Goal: Task Accomplishment & Management: Complete application form

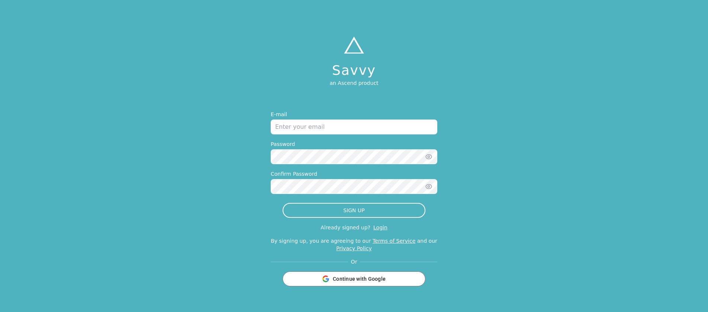
click at [298, 121] on input "email" at bounding box center [354, 126] width 167 height 15
type input "[EMAIL_ADDRESS][DOMAIN_NAME]"
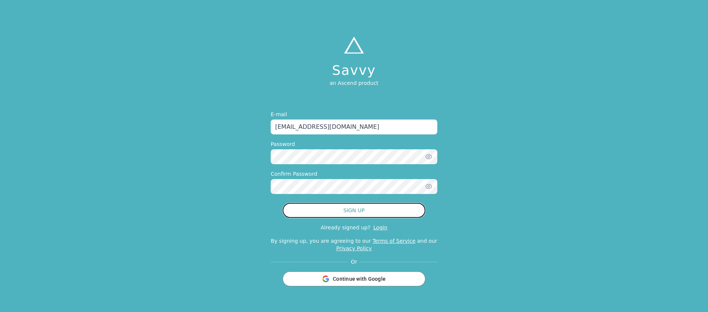
click at [323, 211] on button "SIGN UP" at bounding box center [354, 210] width 143 height 15
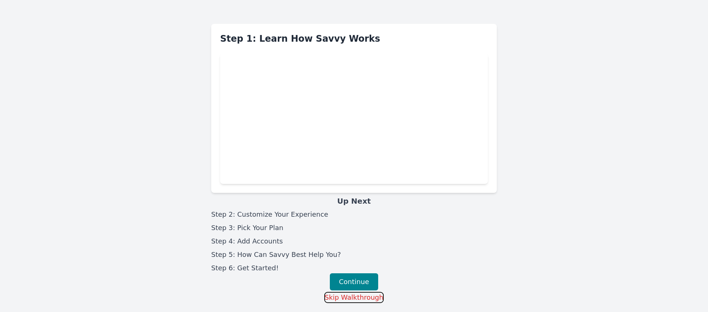
click at [363, 294] on button "Skip Walkthrough" at bounding box center [353, 296] width 59 height 11
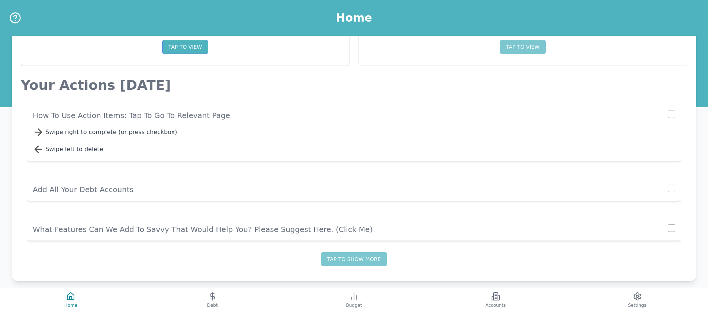
scroll to position [82, 0]
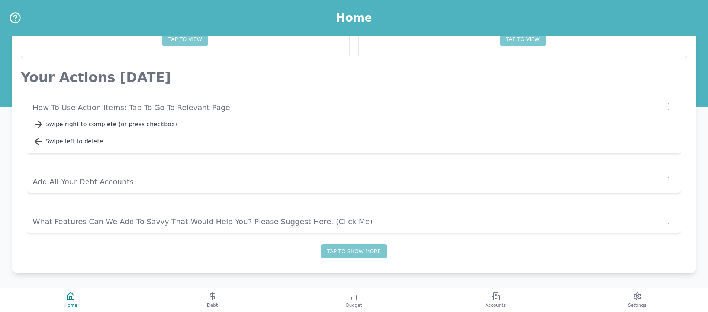
click at [64, 180] on p "Add All Your Debt Accounts" at bounding box center [350, 181] width 635 height 10
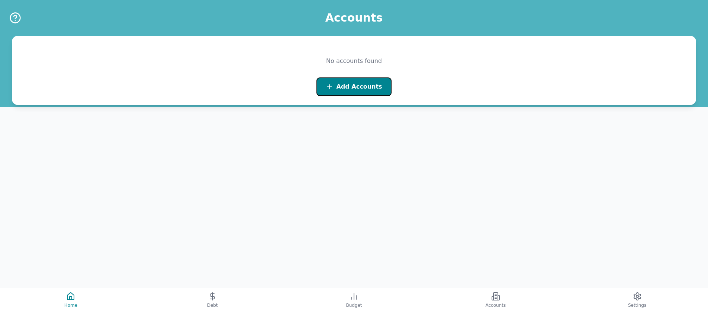
click at [353, 91] on button "Add Accounts" at bounding box center [353, 86] width 75 height 19
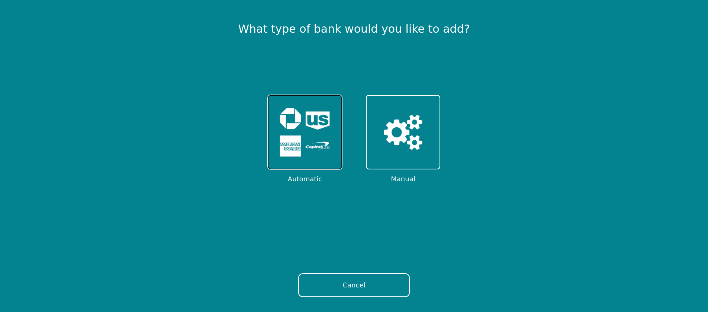
click at [316, 127] on img at bounding box center [305, 132] width 58 height 58
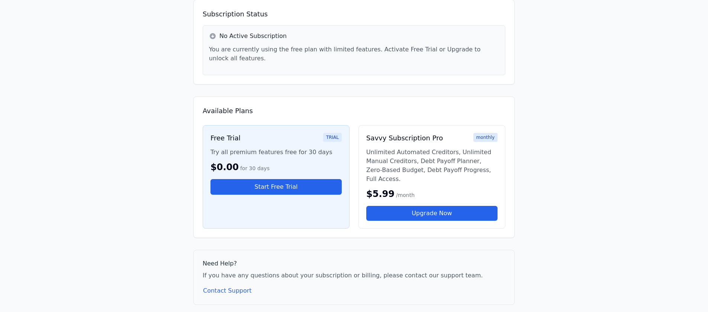
scroll to position [72, 0]
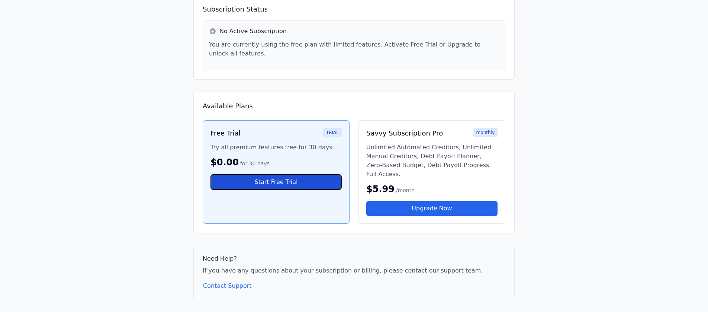
click at [280, 184] on button "Start Free Trial" at bounding box center [275, 182] width 131 height 16
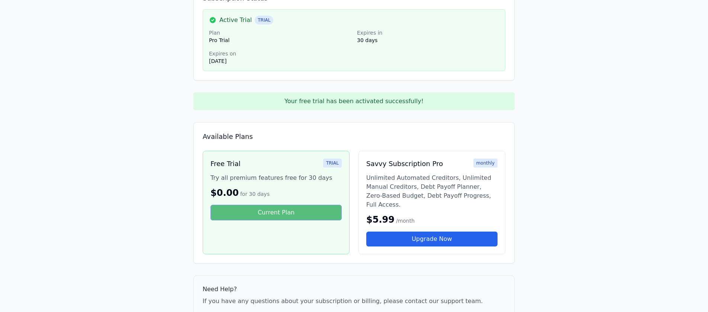
scroll to position [0, 0]
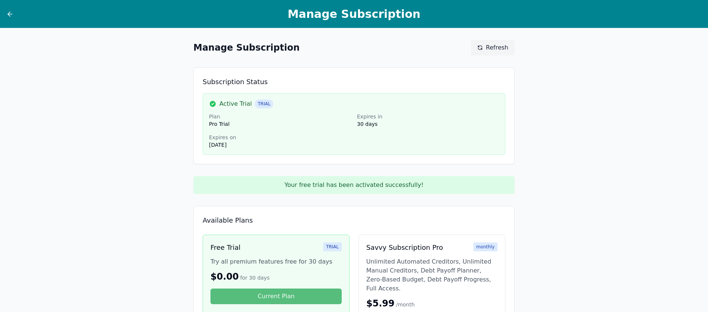
click at [14, 14] on div at bounding box center [24, 14] width 37 height 8
click at [12, 14] on icon at bounding box center [9, 13] width 7 height 7
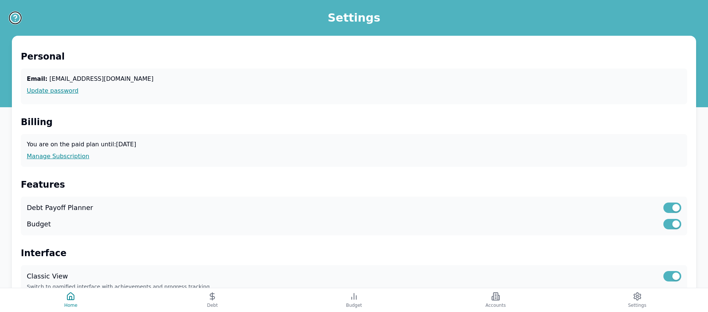
click at [12, 20] on icon "Help" at bounding box center [15, 18] width 12 height 12
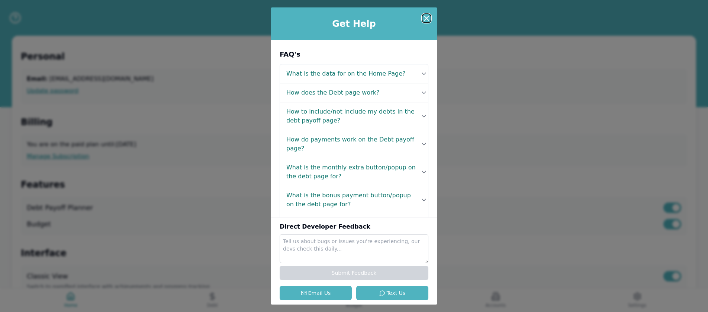
click at [430, 16] on icon at bounding box center [426, 18] width 9 height 9
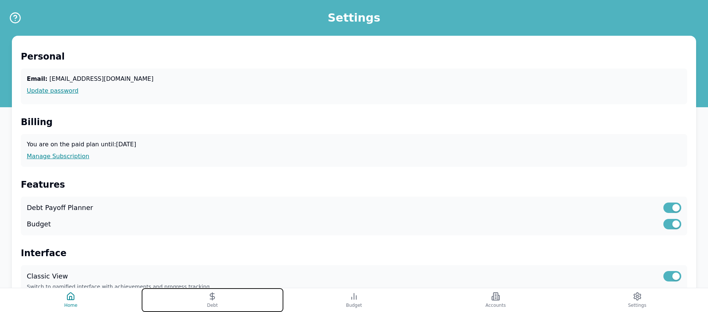
click at [213, 303] on span "Debt" at bounding box center [212, 305] width 11 height 6
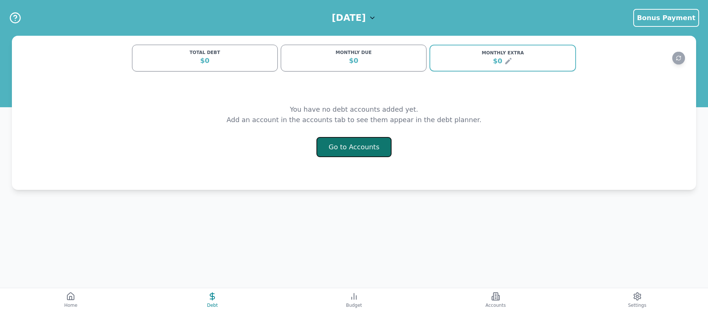
click at [347, 150] on button "Go to Accounts" at bounding box center [353, 147] width 75 height 20
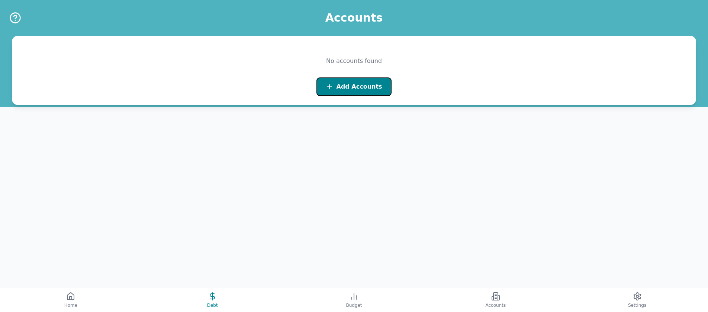
click at [341, 92] on button "Add Accounts" at bounding box center [353, 86] width 75 height 19
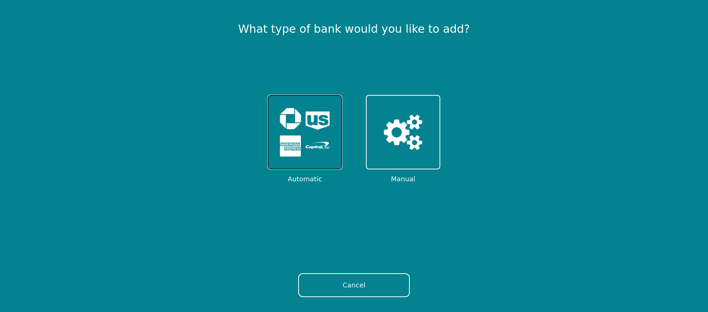
click at [314, 117] on img at bounding box center [305, 132] width 58 height 58
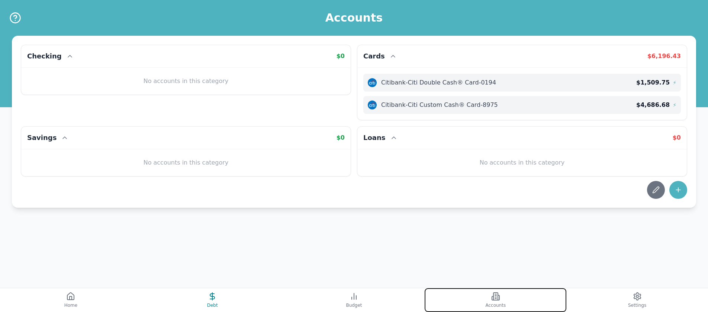
click at [491, 293] on icon at bounding box center [495, 295] width 9 height 9
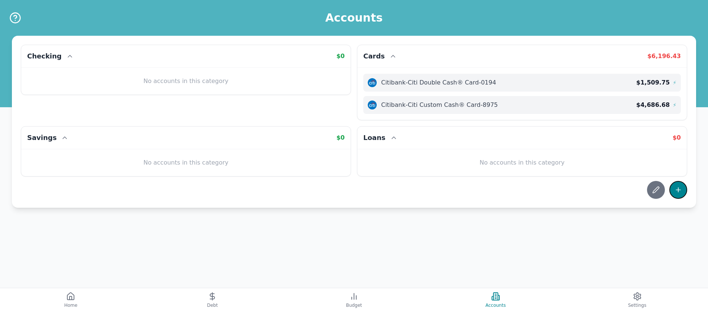
click at [678, 198] on button at bounding box center [678, 190] width 18 height 18
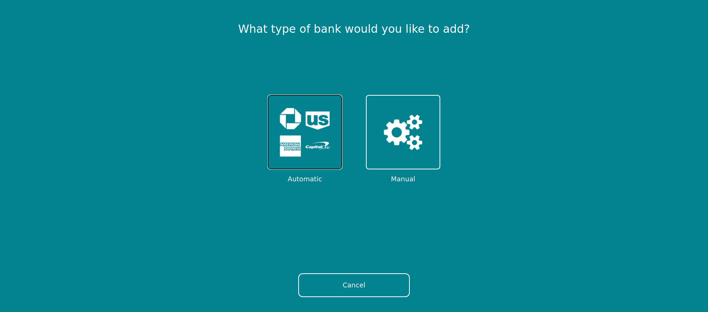
click at [276, 144] on img at bounding box center [305, 132] width 58 height 58
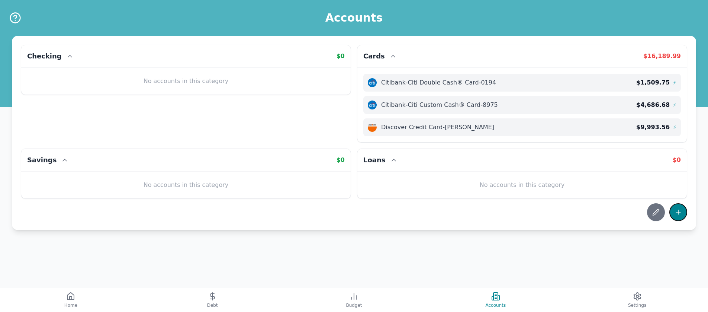
click at [678, 212] on icon at bounding box center [677, 211] width 7 height 7
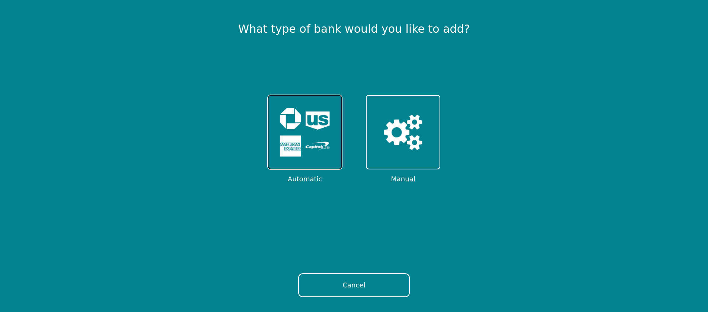
click at [300, 144] on img at bounding box center [305, 132] width 58 height 58
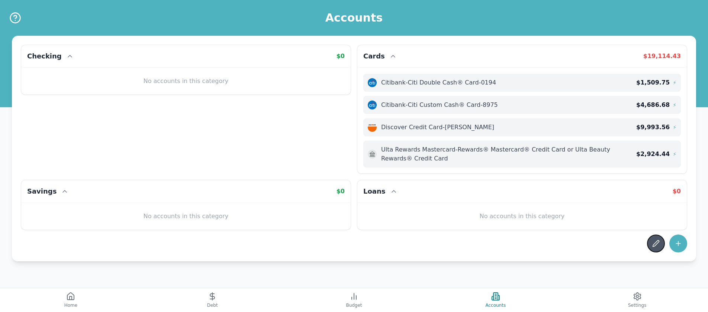
click at [657, 239] on icon at bounding box center [655, 242] width 7 height 7
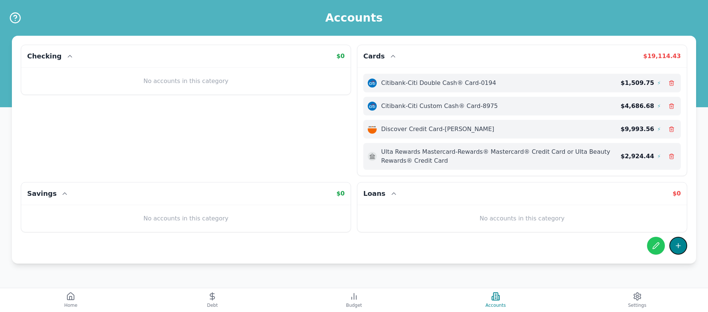
click at [674, 241] on button at bounding box center [678, 245] width 18 height 18
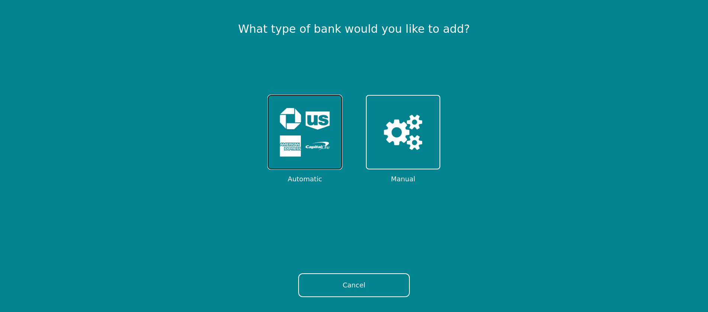
click at [281, 136] on img at bounding box center [305, 132] width 58 height 58
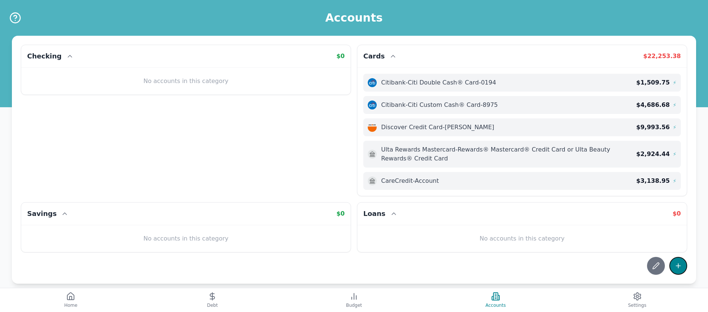
click at [677, 266] on icon at bounding box center [677, 265] width 7 height 7
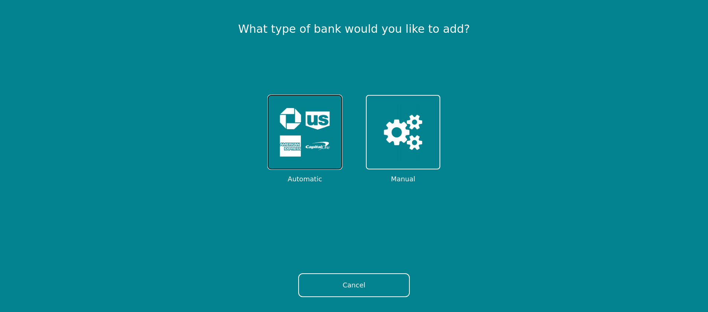
click at [308, 145] on img at bounding box center [305, 132] width 58 height 58
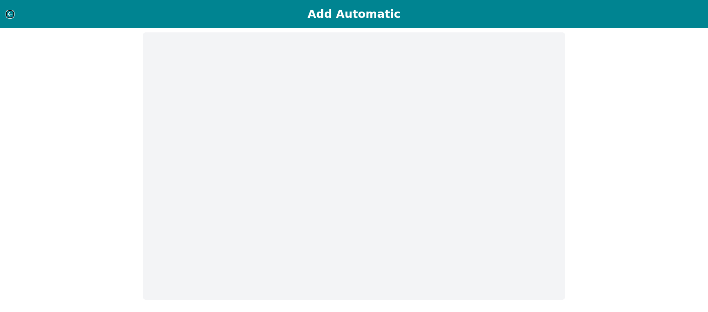
click at [9, 14] on icon at bounding box center [9, 13] width 7 height 7
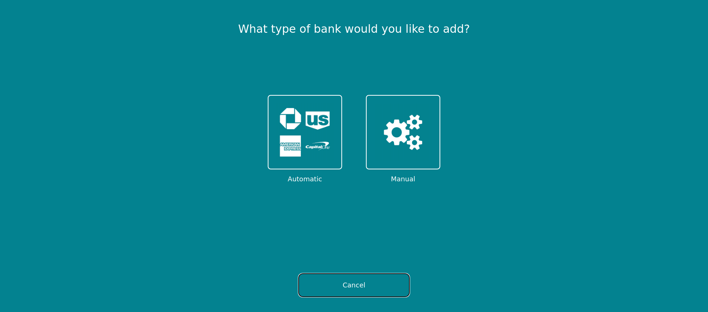
click at [350, 284] on button "Cancel" at bounding box center [354, 285] width 112 height 24
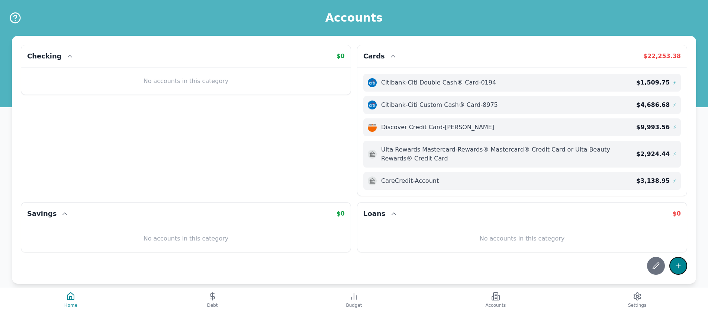
click at [680, 265] on icon at bounding box center [677, 265] width 7 height 7
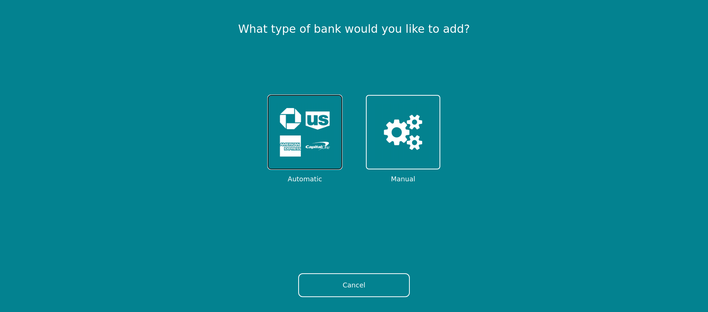
click at [306, 154] on img at bounding box center [305, 132] width 58 height 58
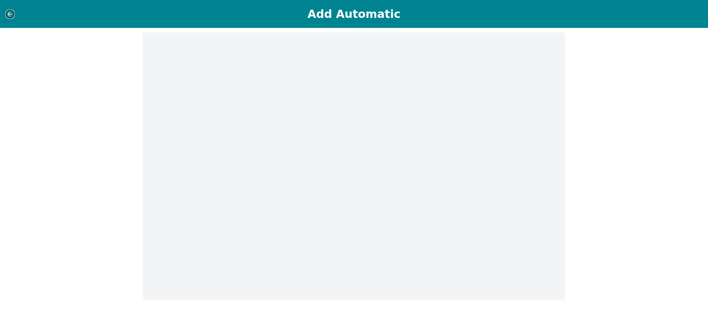
click at [13, 10] on icon at bounding box center [9, 13] width 7 height 7
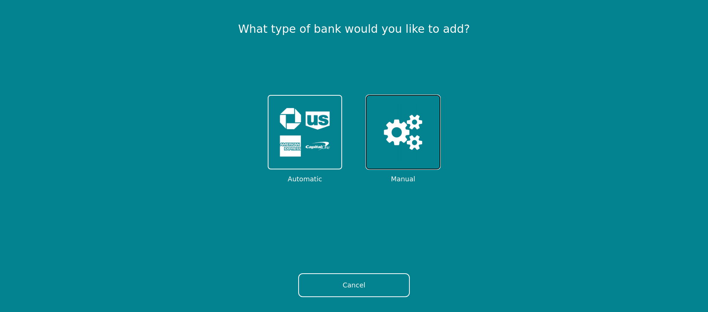
click at [427, 117] on img at bounding box center [403, 132] width 58 height 58
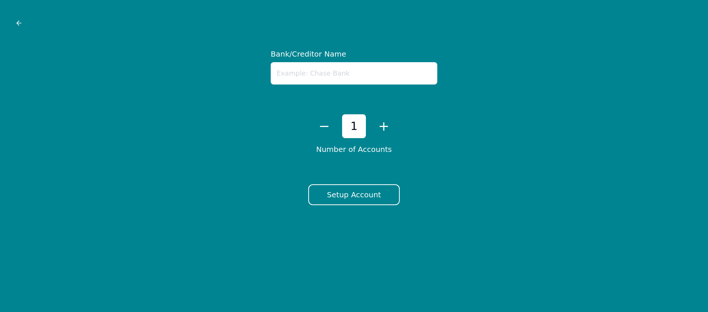
click at [287, 63] on input "text" at bounding box center [354, 73] width 167 height 22
type input "Victoria's Secret"
click at [362, 191] on button "Setup Account" at bounding box center [353, 194] width 91 height 21
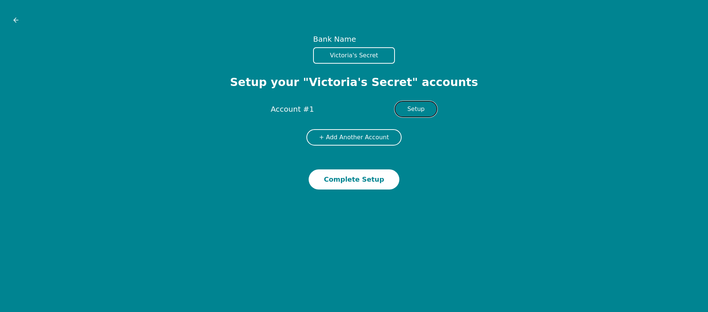
click at [418, 110] on button "Setup" at bounding box center [415, 109] width 43 height 16
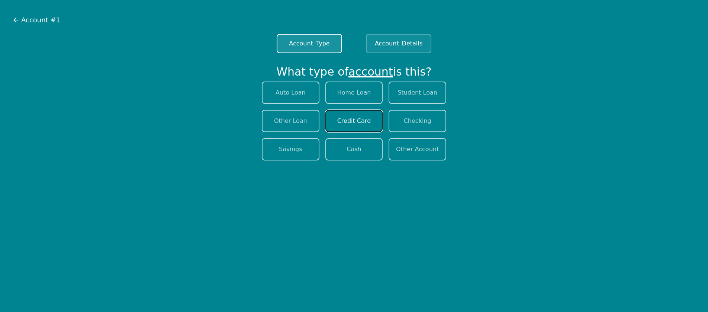
click at [351, 122] on button "Credit Card" at bounding box center [354, 121] width 58 height 22
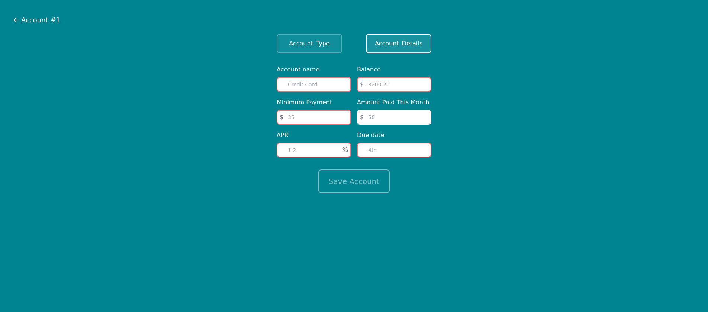
click at [298, 86] on input "text" at bounding box center [314, 84] width 74 height 15
type input "VS"
click at [404, 90] on input "number" at bounding box center [394, 84] width 74 height 15
paste input "405.92"
type input "405.92"
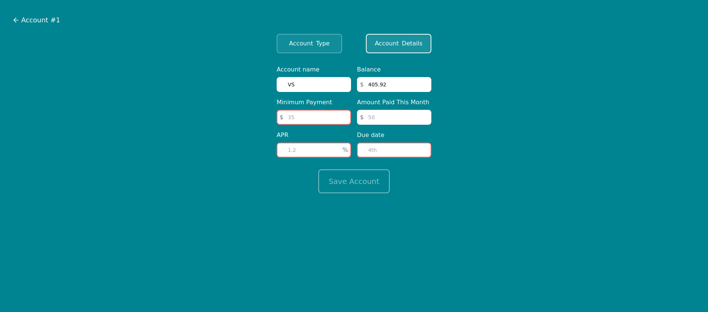
click at [314, 117] on input "number" at bounding box center [314, 117] width 74 height 15
type input "30"
click at [378, 117] on input "number" at bounding box center [394, 117] width 74 height 15
type input "30"
click at [376, 152] on input "number" at bounding box center [394, 149] width 74 height 15
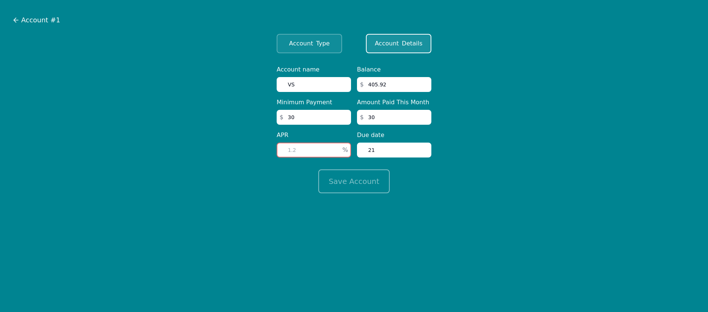
type input "21"
click at [301, 151] on input "number" at bounding box center [314, 149] width 74 height 15
type input "32"
click at [363, 184] on button "Save Account" at bounding box center [353, 181] width 71 height 24
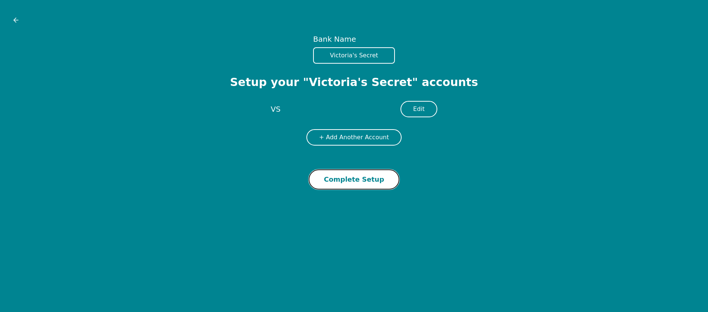
click at [348, 183] on button "Complete Setup" at bounding box center [354, 179] width 91 height 20
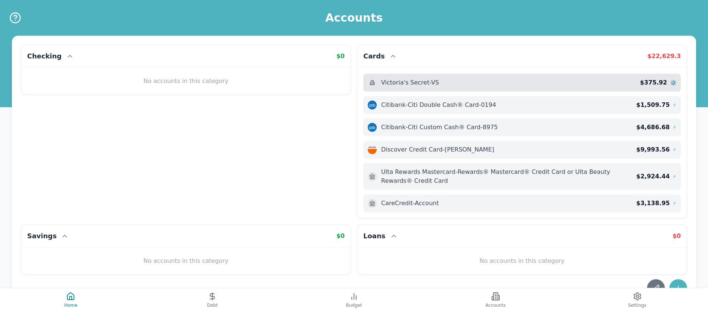
click at [674, 81] on span "⚙️" at bounding box center [673, 82] width 6 height 7
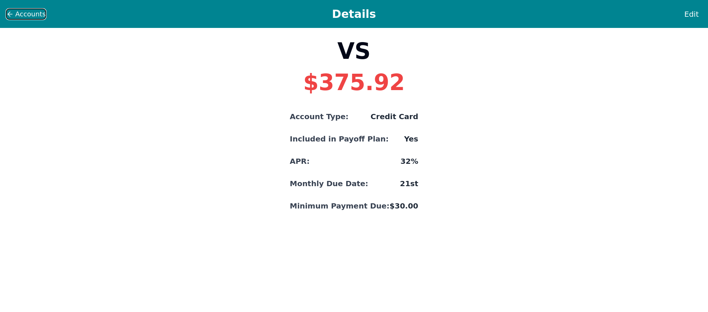
click at [18, 9] on span "Accounts" at bounding box center [30, 14] width 30 height 10
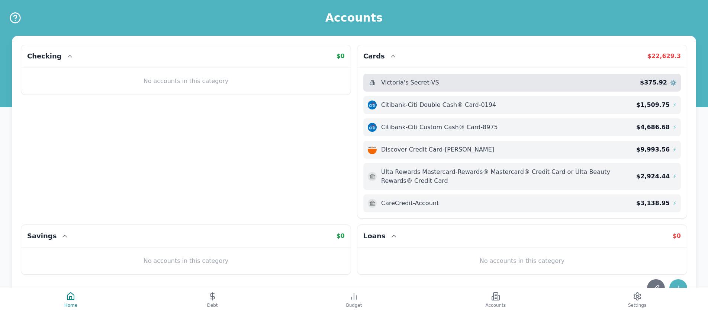
click at [671, 82] on span "⚙️" at bounding box center [673, 82] width 6 height 7
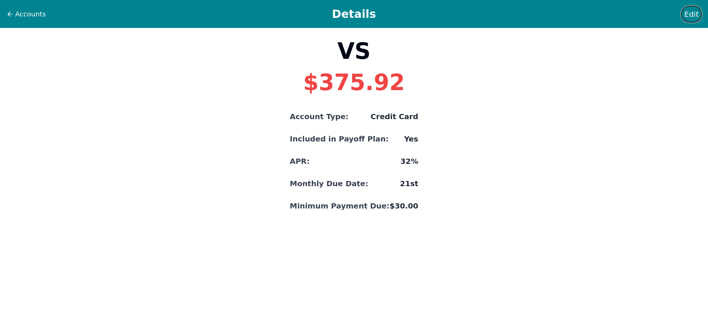
click at [695, 12] on span "Edit" at bounding box center [691, 14] width 14 height 10
select select "credit"
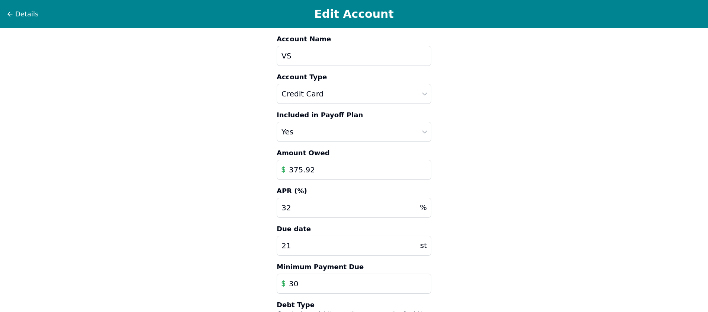
drag, startPoint x: 329, startPoint y: 168, endPoint x: 273, endPoint y: 168, distance: 55.8
click at [273, 168] on div "Account Name VS Account Type Auto Loan Home Loan Student Loan Other Loan Credit…" at bounding box center [354, 201] width 167 height 347
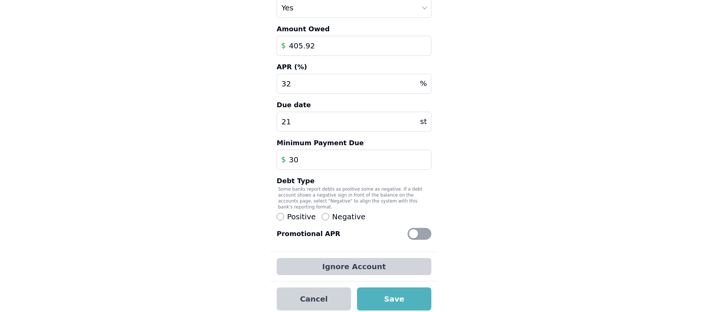
scroll to position [128, 0]
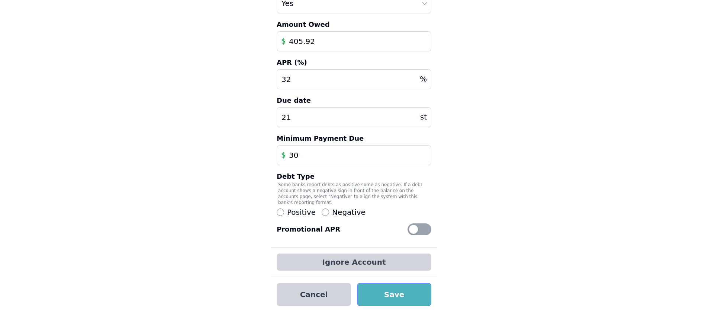
type input "405.92"
click at [383, 293] on button "Save" at bounding box center [394, 294] width 74 height 23
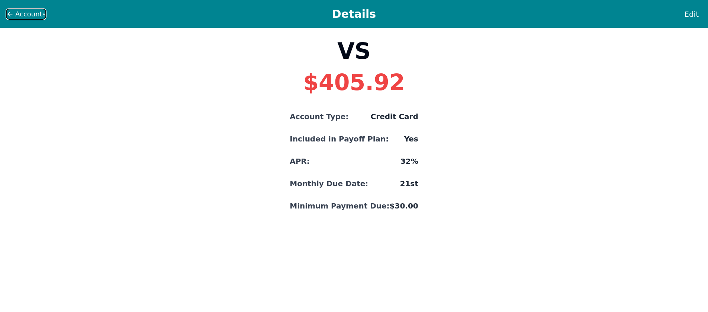
click at [22, 15] on span "Accounts" at bounding box center [30, 14] width 30 height 10
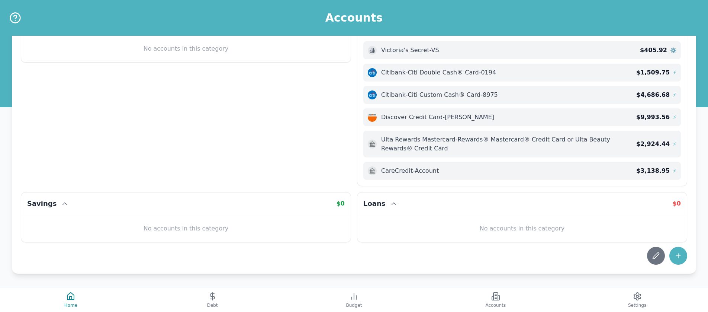
scroll to position [33, 0]
click at [681, 254] on icon at bounding box center [677, 254] width 7 height 7
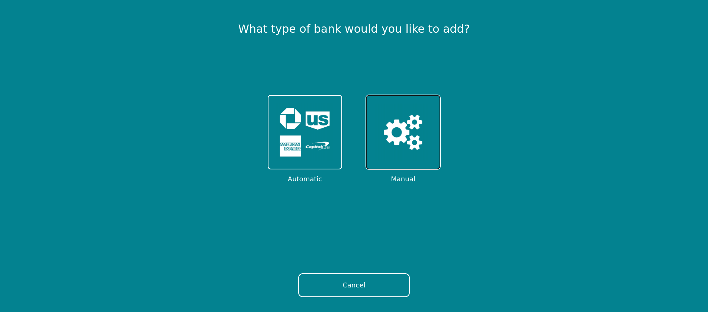
click at [384, 148] on img at bounding box center [403, 132] width 58 height 58
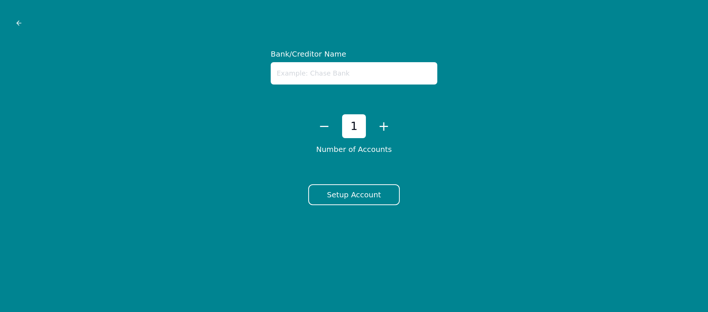
click at [301, 66] on input "text" at bounding box center [354, 73] width 167 height 22
type input "ESMS"
click at [347, 193] on button "Setup Account" at bounding box center [353, 194] width 91 height 21
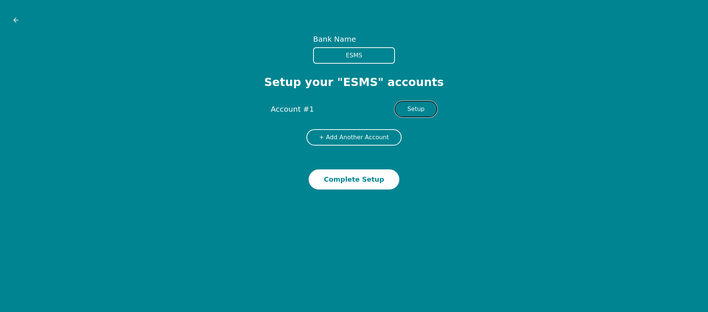
click at [405, 111] on button "Setup" at bounding box center [415, 109] width 43 height 16
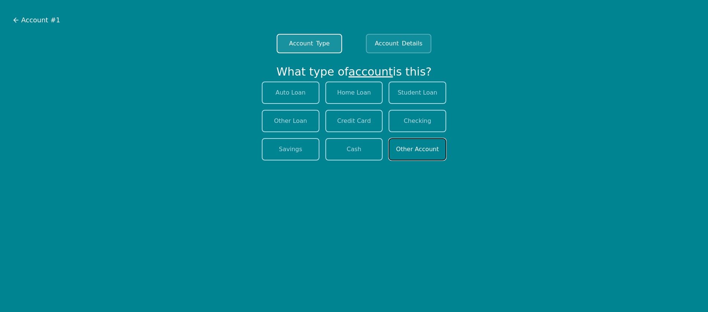
click at [422, 146] on button "Other Account" at bounding box center [417, 149] width 58 height 22
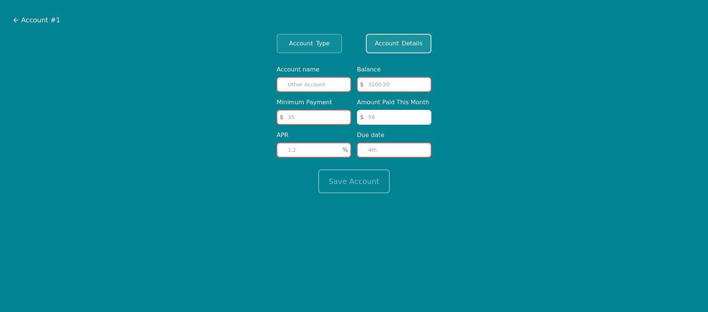
click at [320, 86] on input "text" at bounding box center [314, 84] width 74 height 15
type input "Vet Bill"
click at [386, 81] on input "number" at bounding box center [394, 84] width 74 height 15
paste input "4158.37"
type input "4158.37"
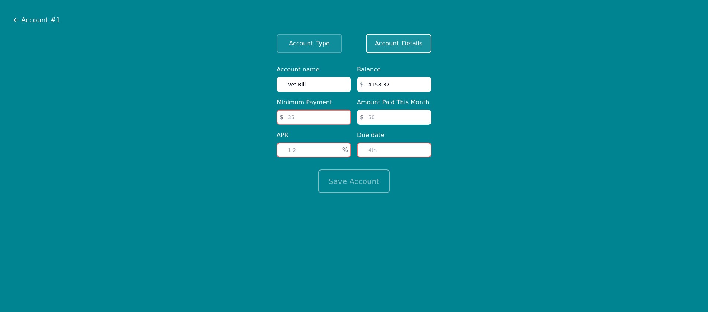
click at [314, 117] on input "number" at bounding box center [314, 117] width 74 height 15
type input "200"
click at [316, 148] on input "number" at bounding box center [314, 149] width 74 height 15
type input "5"
click at [382, 147] on input "number" at bounding box center [394, 149] width 74 height 15
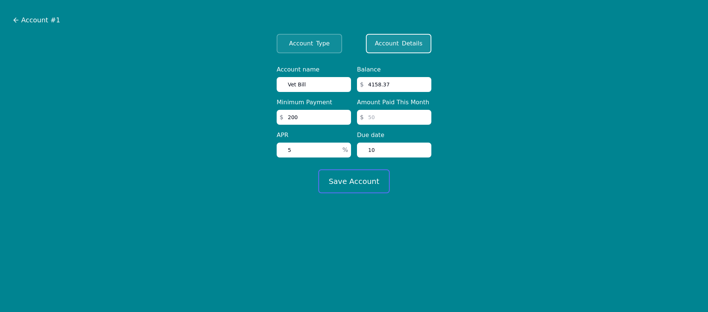
type input "10"
click at [368, 180] on button "Save Account" at bounding box center [353, 181] width 71 height 24
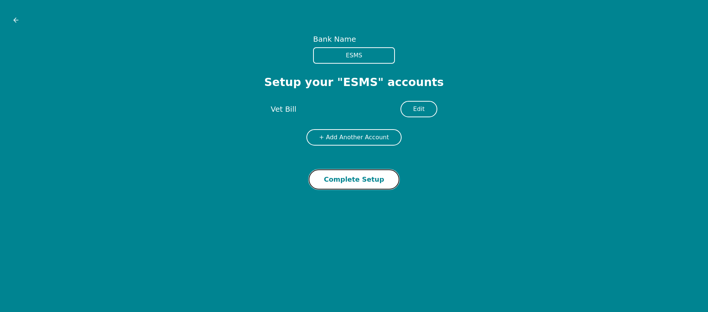
click at [348, 182] on button "Complete Setup" at bounding box center [354, 179] width 91 height 20
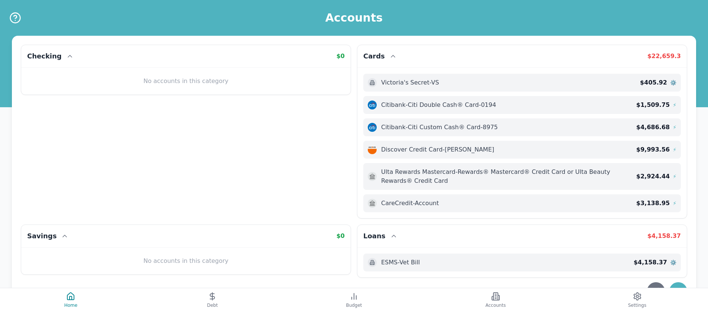
scroll to position [36, 0]
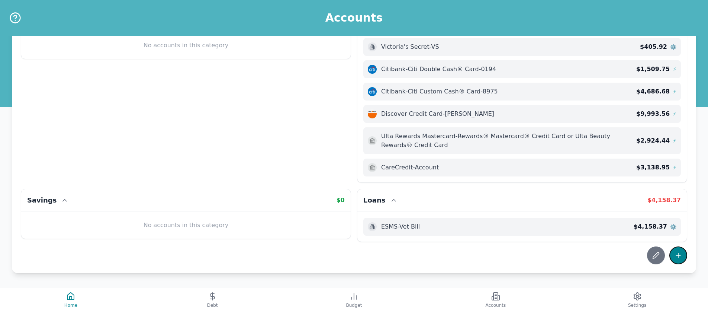
click at [678, 254] on icon at bounding box center [678, 255] width 0 height 4
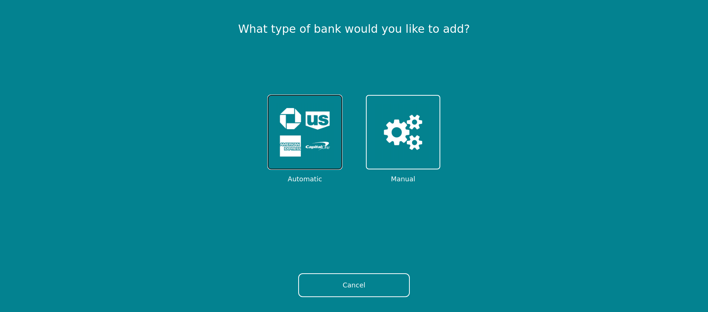
click at [288, 141] on img at bounding box center [305, 132] width 58 height 58
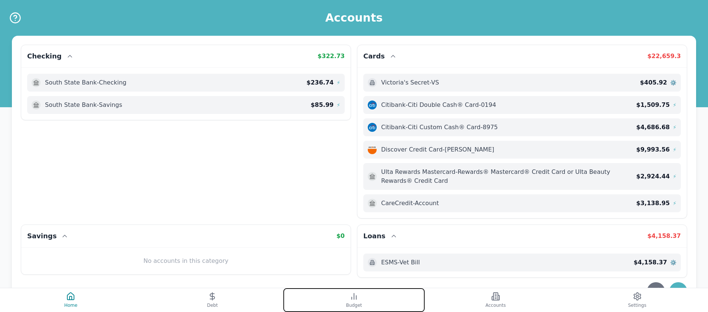
click at [367, 306] on button "Budget" at bounding box center [354, 300] width 142 height 24
